Goal: Find specific page/section: Find specific page/section

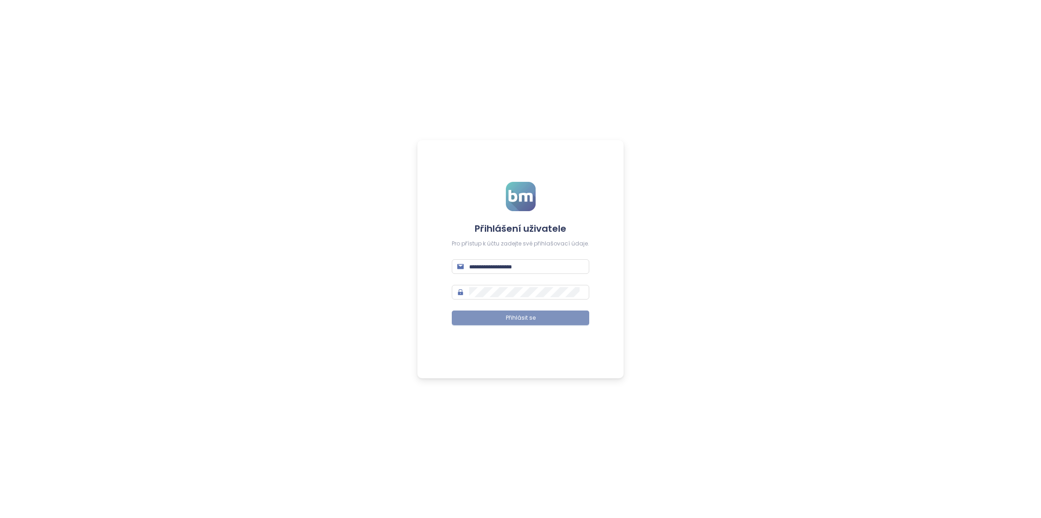
type input "**********"
click at [510, 312] on button "Přihlásit se" at bounding box center [520, 318] width 137 height 15
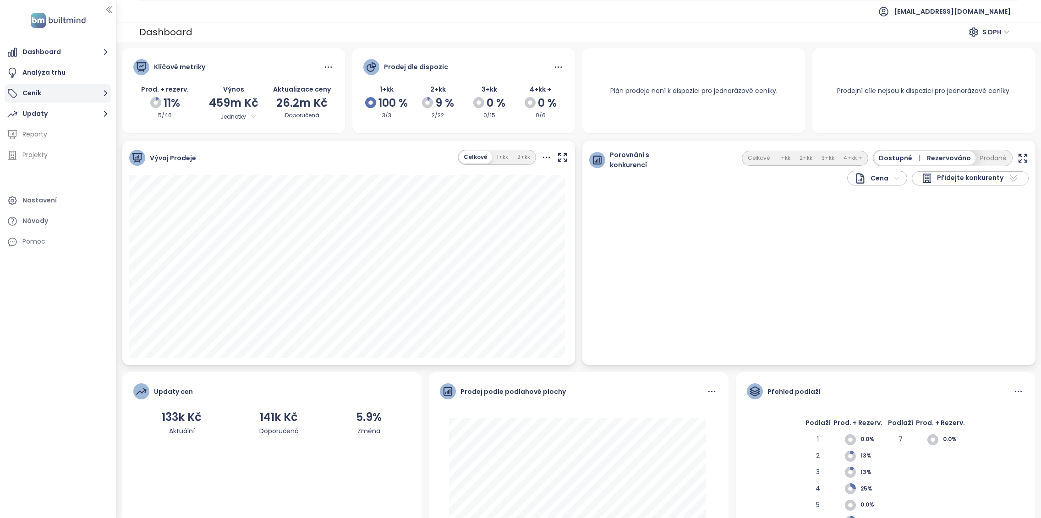
click at [73, 94] on button "Ceník" at bounding box center [58, 93] width 107 height 18
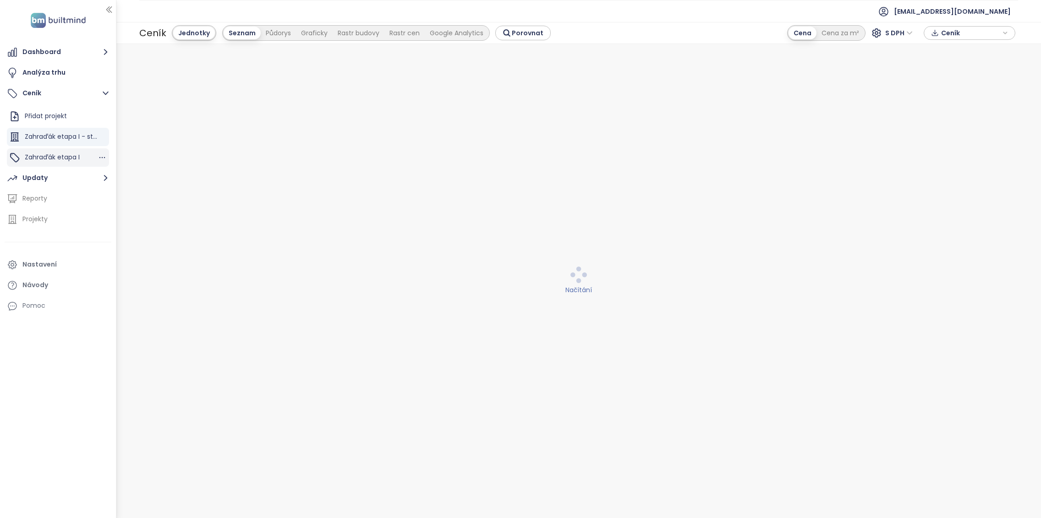
click at [73, 151] on div "Zahraďák etapa I" at bounding box center [58, 157] width 102 height 18
